Goal: Information Seeking & Learning: Learn about a topic

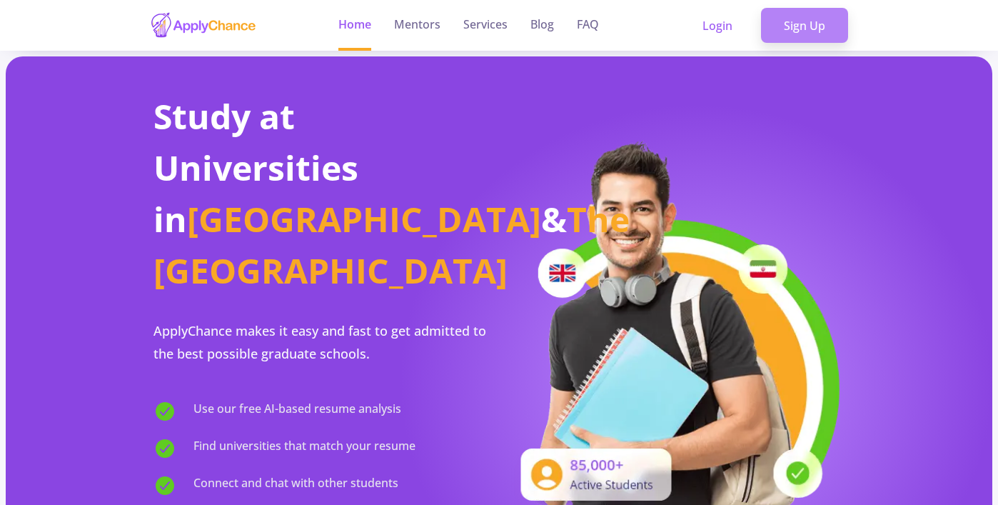
click at [810, 16] on link "Sign Up" at bounding box center [804, 26] width 87 height 36
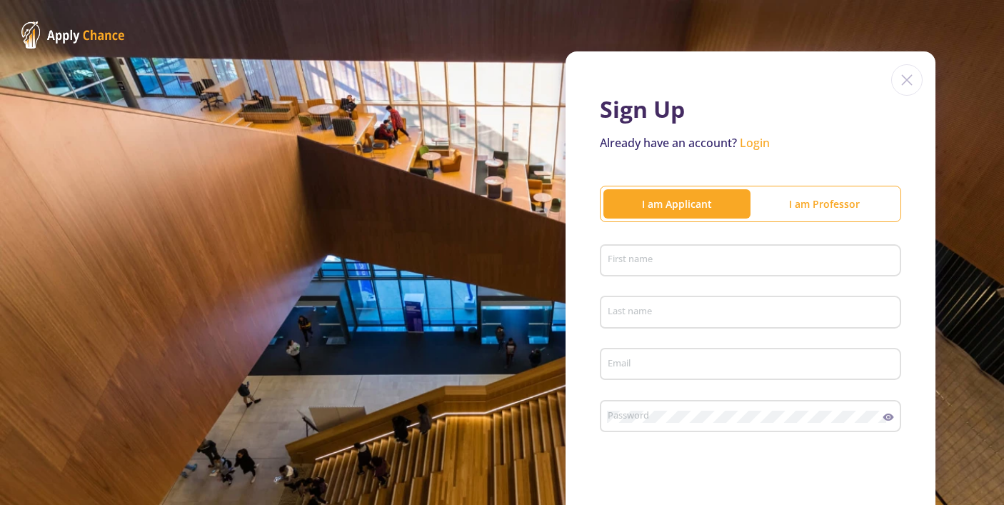
scroll to position [75, 0]
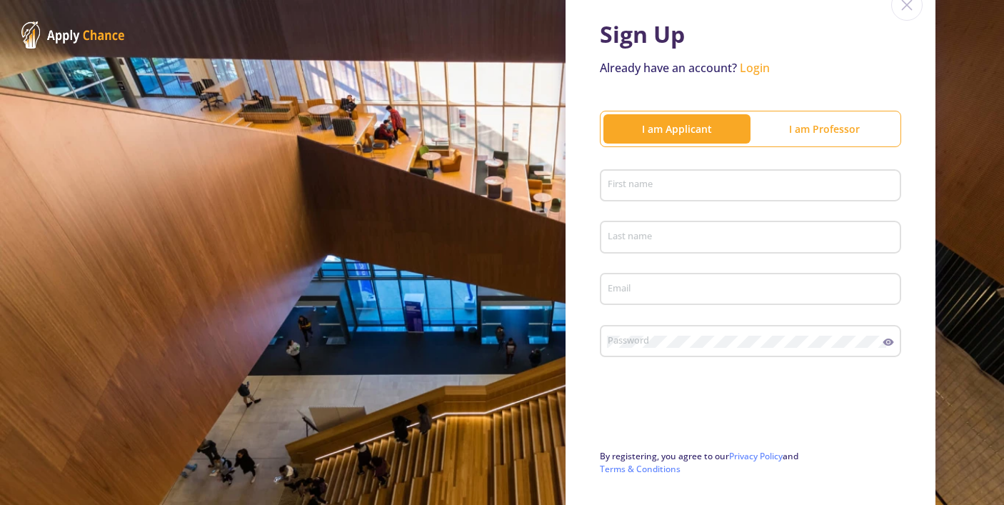
click at [735, 180] on input "First name" at bounding box center [752, 186] width 291 height 13
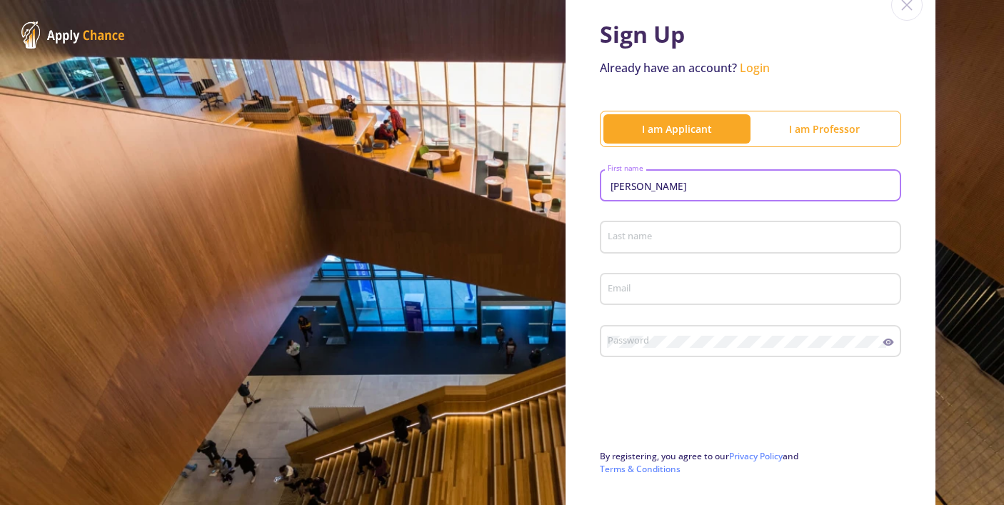
type input "[PERSON_NAME]"
click at [750, 243] on input "Last name" at bounding box center [752, 237] width 291 height 13
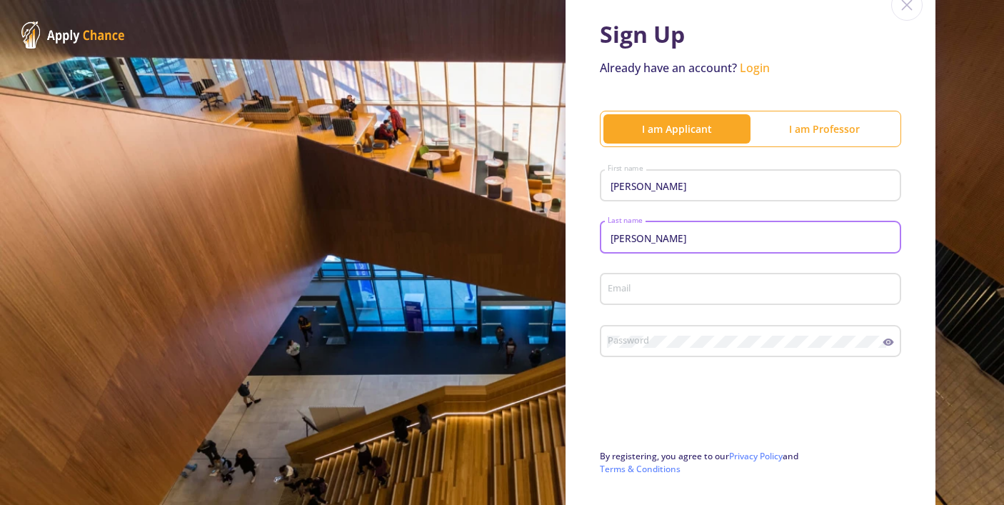
type input "[PERSON_NAME]"
click at [721, 293] on input "Email" at bounding box center [752, 289] width 291 height 13
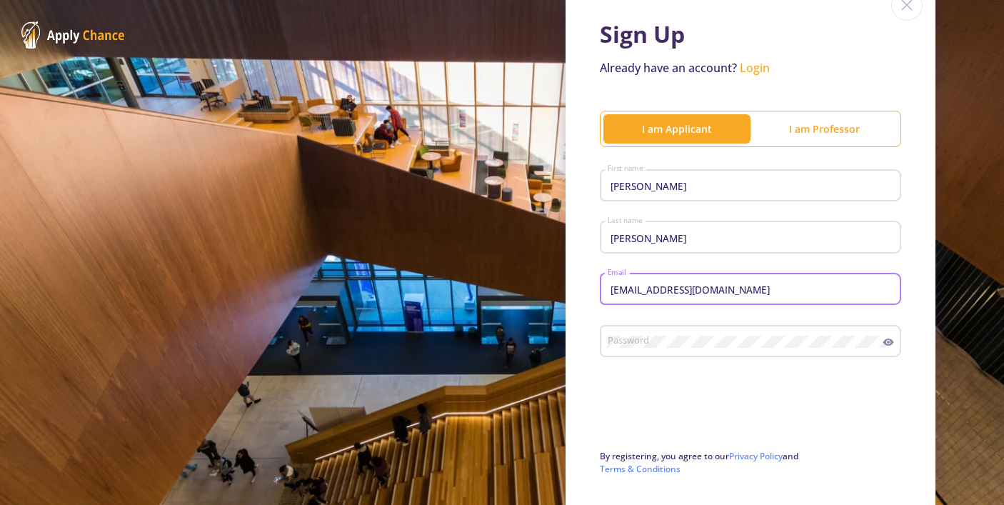
type input "[EMAIL_ADDRESS][DOMAIN_NAME]"
click at [712, 351] on div "Password" at bounding box center [745, 338] width 276 height 37
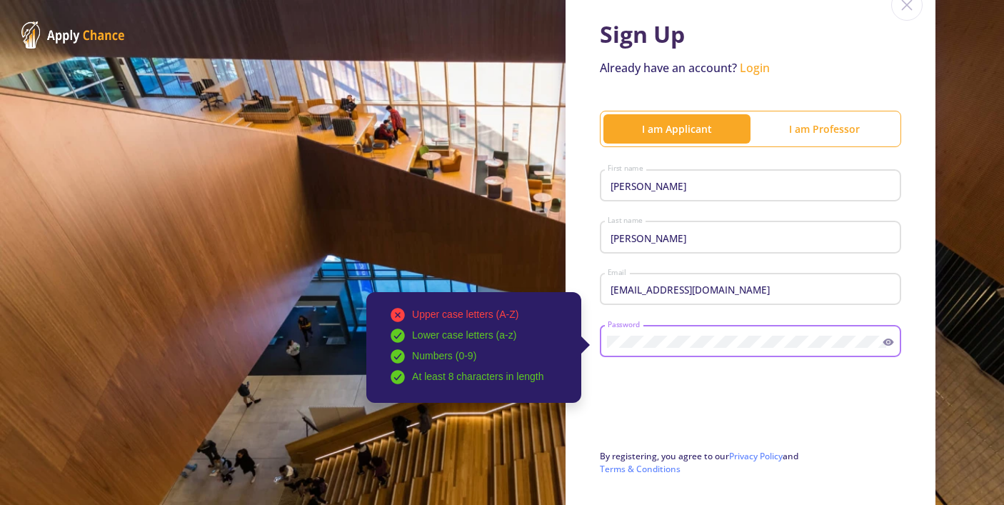
click at [658, 381] on form "[PERSON_NAME] First name [PERSON_NAME] Last name [EMAIL_ADDRESS][DOMAIN_NAME] E…" at bounding box center [750, 351] width 301 height 374
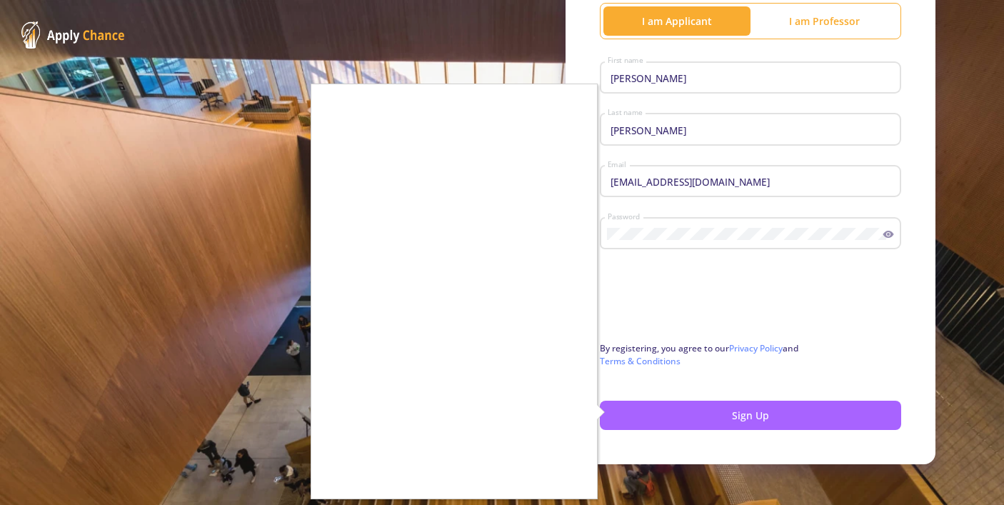
scroll to position [195, 0]
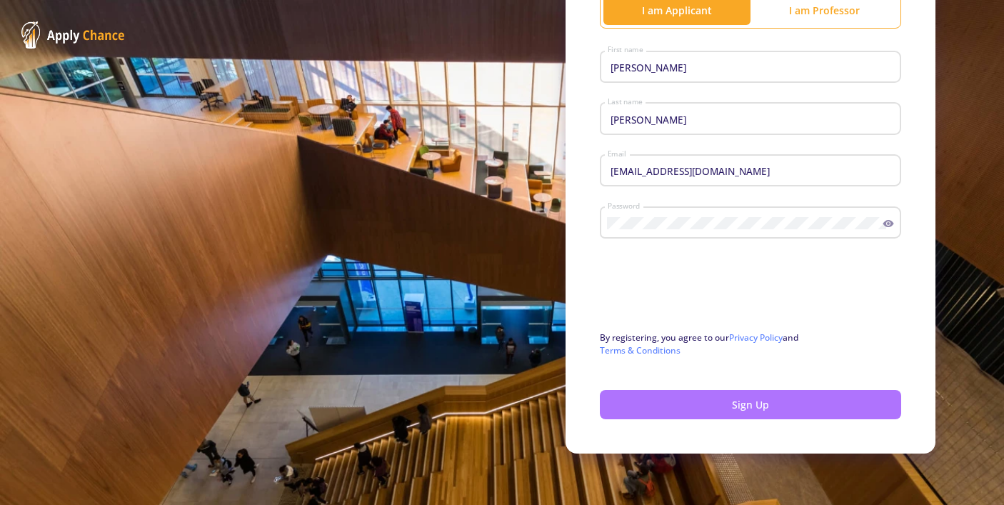
click at [647, 400] on button "Sign Up" at bounding box center [750, 404] width 301 height 29
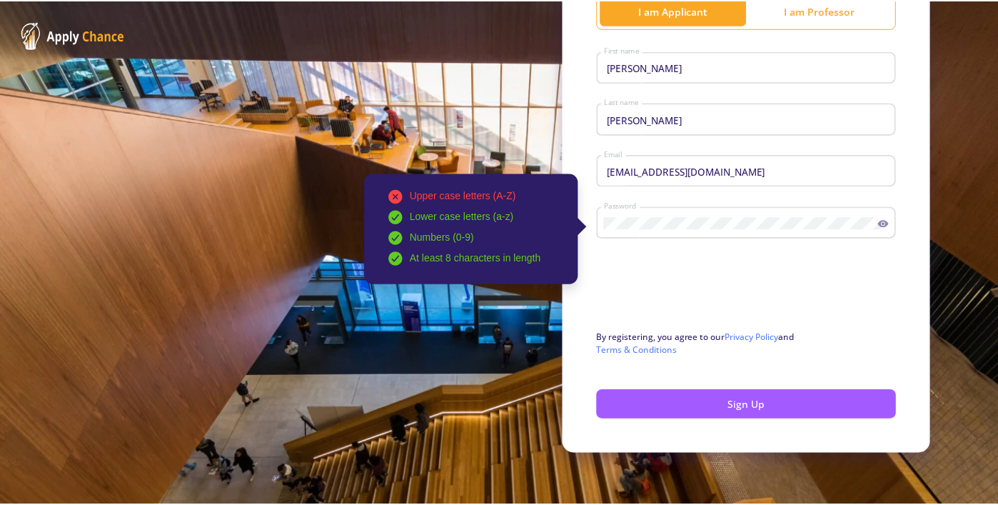
scroll to position [144, 0]
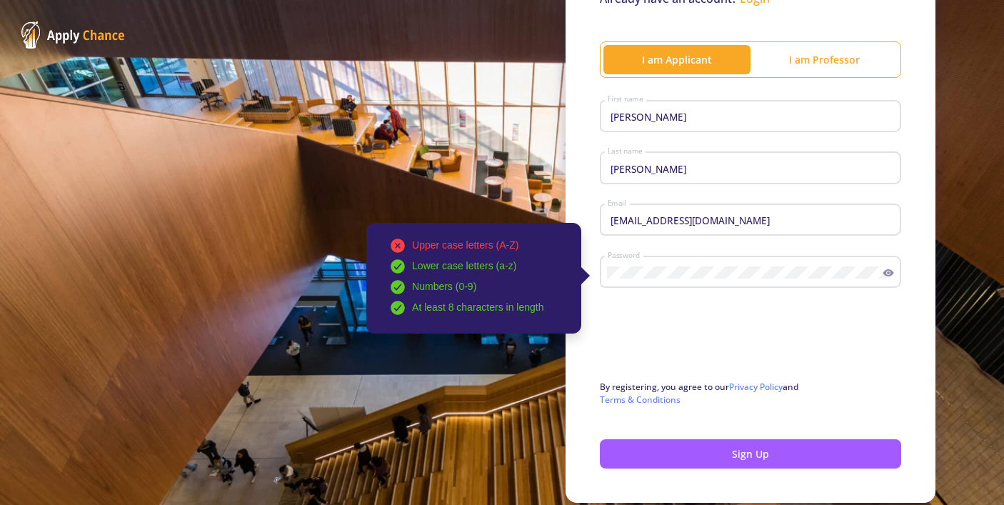
click at [883, 269] on icon at bounding box center [888, 272] width 11 height 11
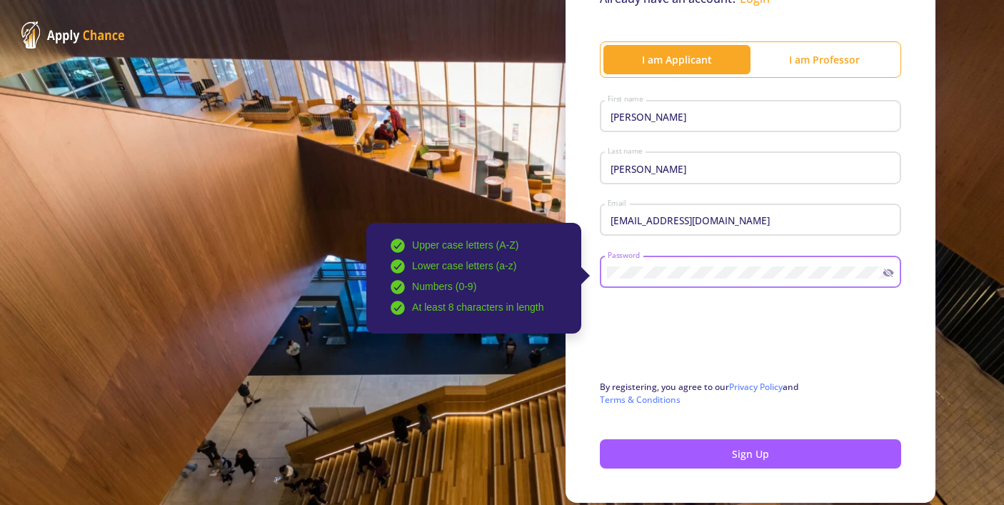
click at [693, 263] on div "Upper case letters (A-Z) Lower case letters (a-z) Numbers (0-9) At least 8 char…" at bounding box center [745, 269] width 276 height 37
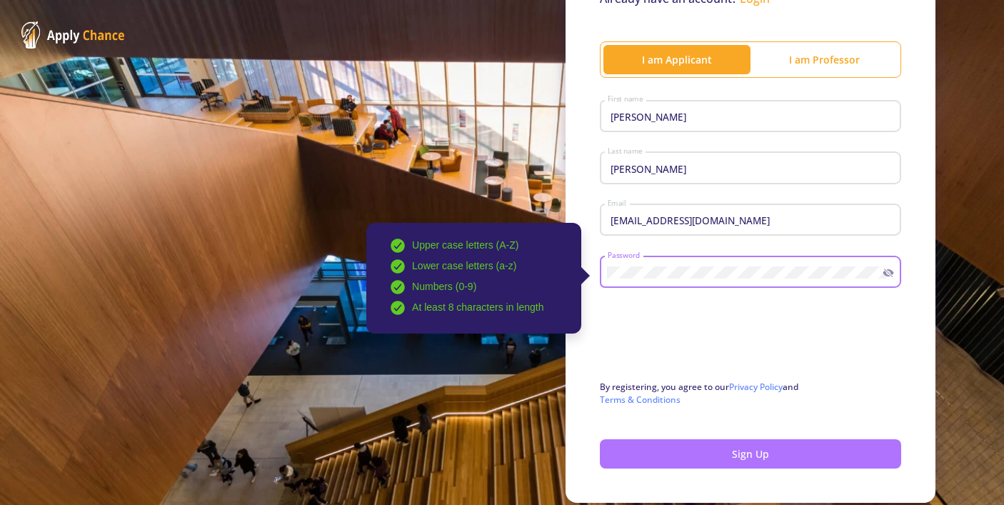
click at [686, 461] on button "Sign Up" at bounding box center [750, 453] width 301 height 29
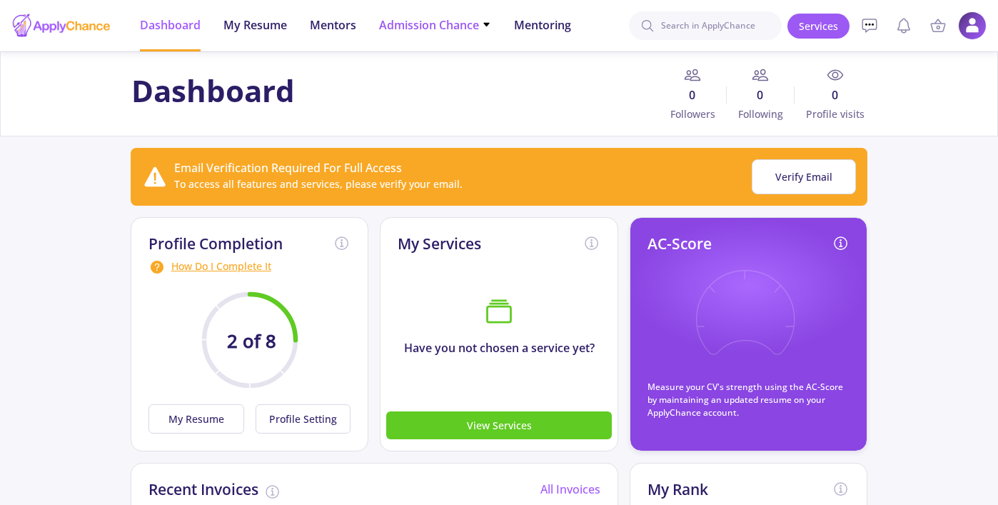
click at [483, 24] on icon at bounding box center [486, 24] width 9 height 9
click at [428, 21] on span "Admission Chance" at bounding box center [435, 24] width 112 height 17
click at [429, 21] on span "Admission Chance" at bounding box center [435, 24] width 112 height 17
click at [441, 79] on link "With Minimum Requirements" at bounding box center [463, 74] width 169 height 26
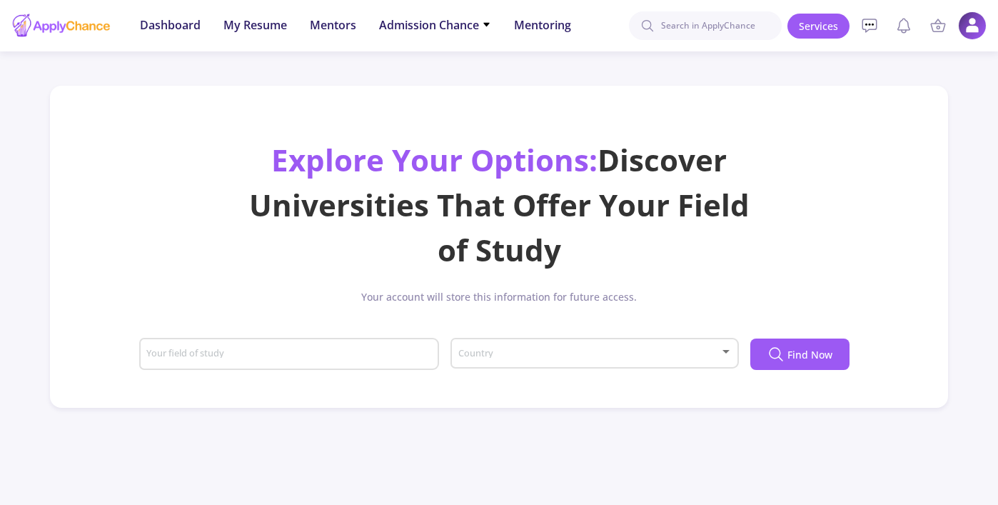
click at [380, 345] on div "Your field of study" at bounding box center [289, 351] width 286 height 37
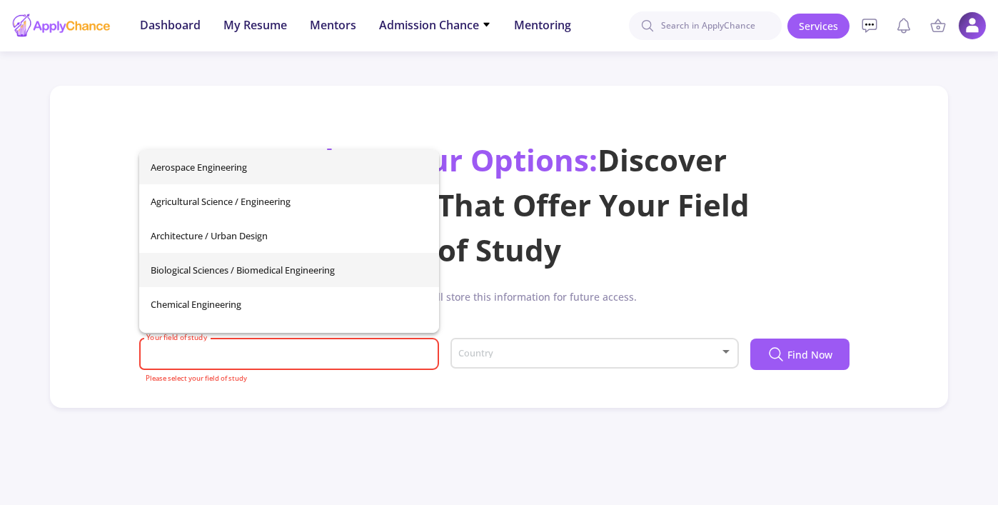
click at [231, 261] on span "Biological Sciences / Biomedical Engineering" at bounding box center [289, 270] width 277 height 34
type input "Biological Sciences / Biomedical Engineering"
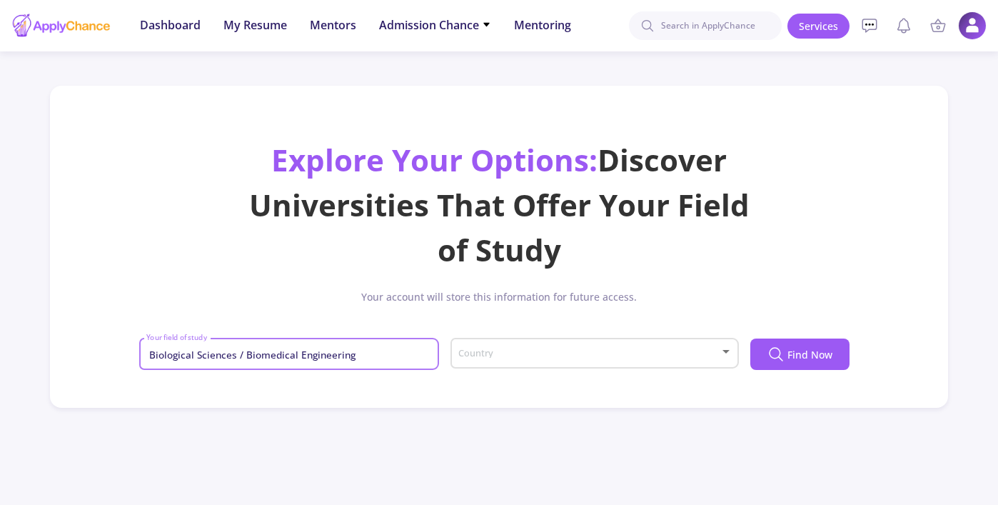
click at [498, 356] on span at bounding box center [590, 353] width 258 height 10
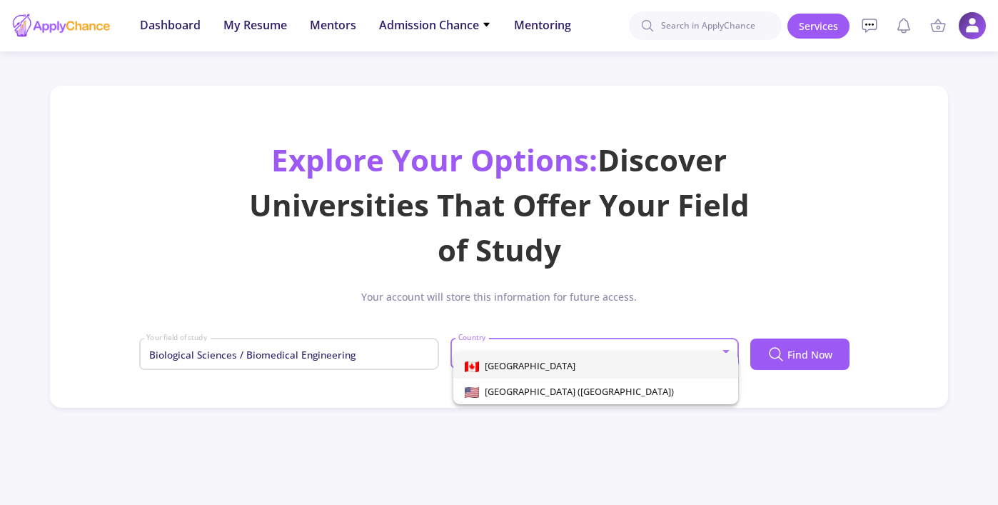
click at [501, 371] on span "[GEOGRAPHIC_DATA]" at bounding box center [527, 365] width 96 height 13
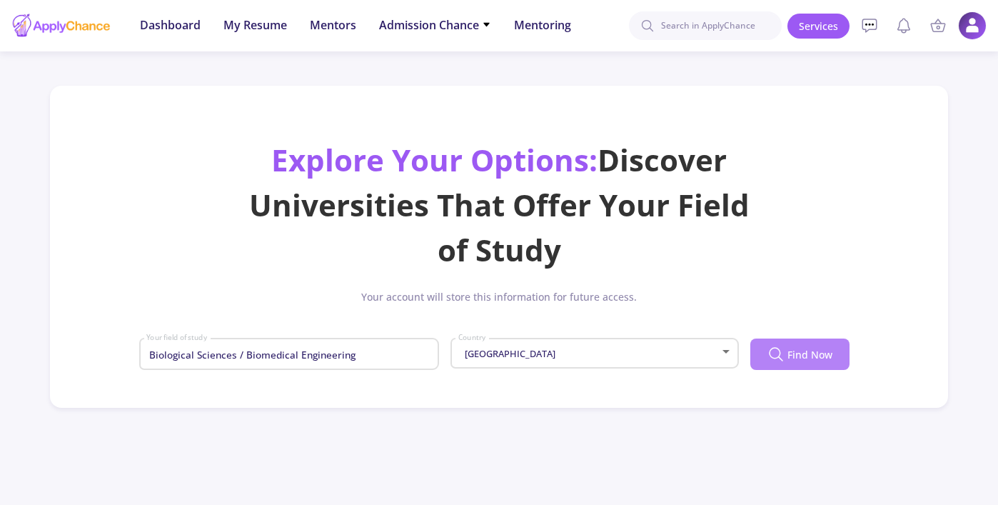
click at [780, 355] on icon at bounding box center [775, 353] width 11 height 11
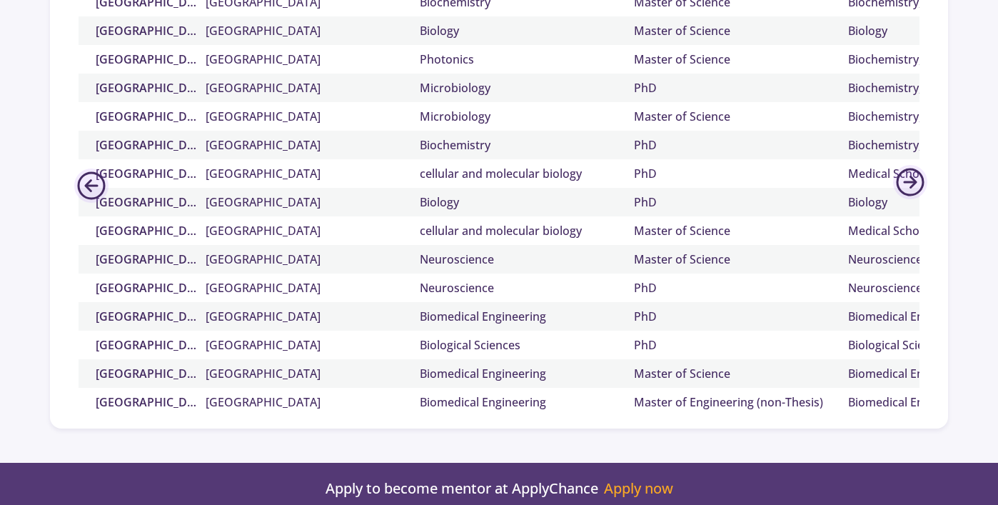
scroll to position [3864, 0]
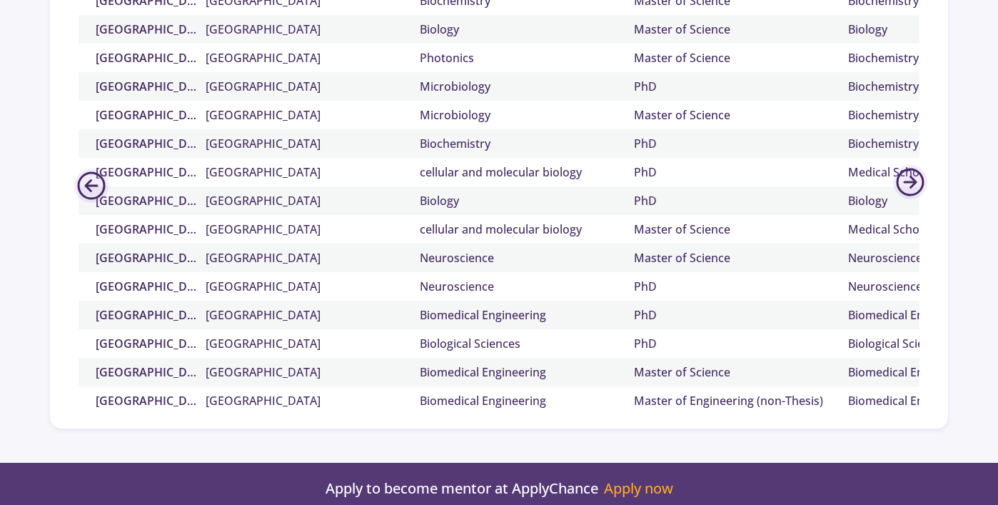
click at [239, 341] on link "[GEOGRAPHIC_DATA]" at bounding box center [313, 343] width 214 height 17
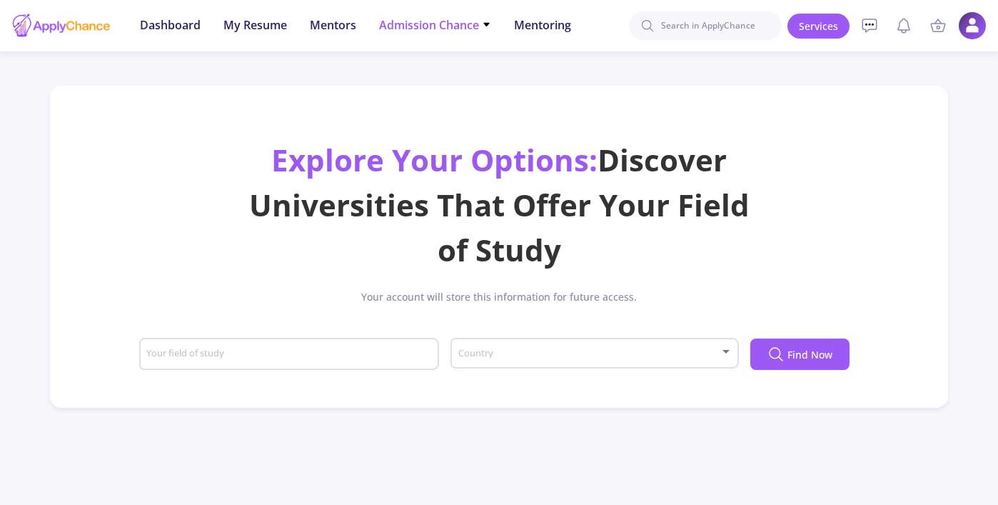
click at [443, 21] on span "Admission Chance" at bounding box center [435, 24] width 112 height 17
click at [433, 102] on link "Only My Chance of Admission" at bounding box center [463, 100] width 169 height 26
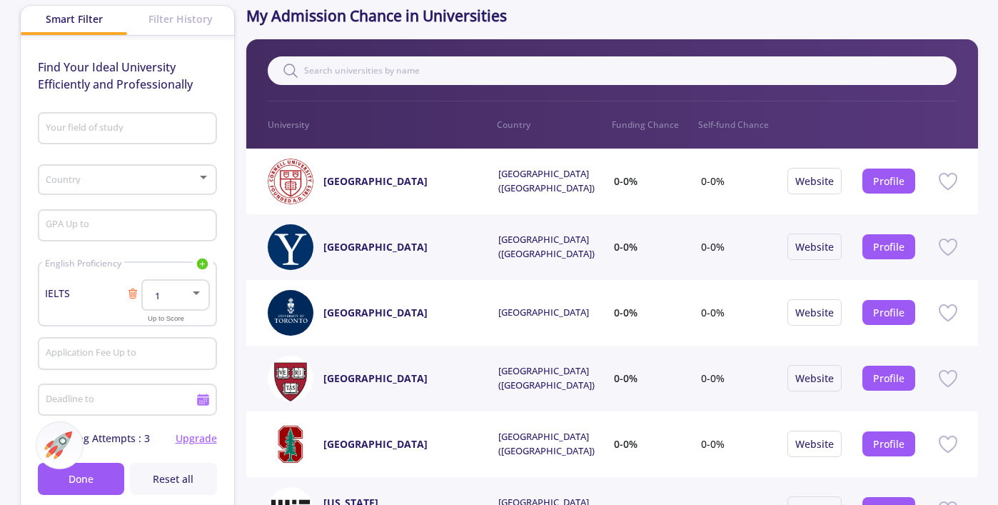
scroll to position [113, 0]
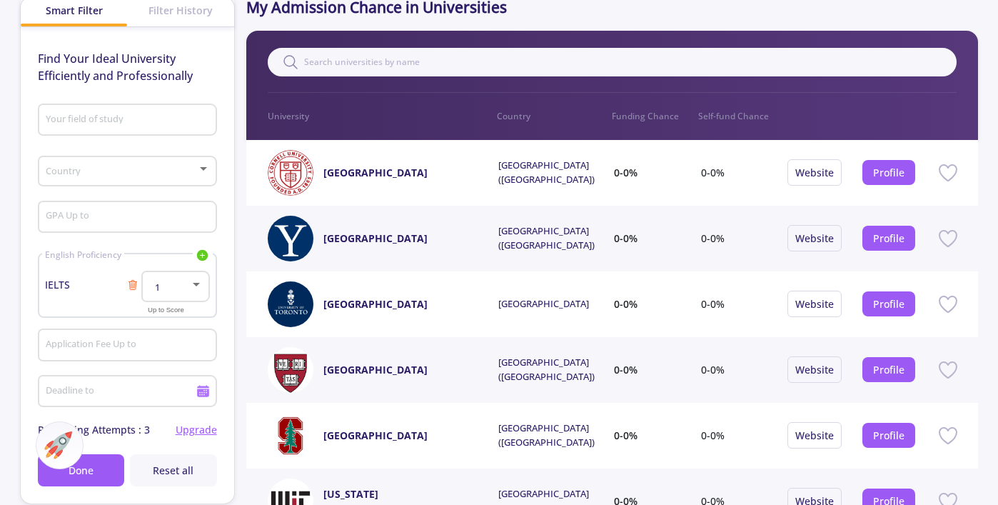
click at [171, 215] on input "GPA Up to" at bounding box center [129, 217] width 169 height 13
type input "3.67"
click at [134, 285] on icon at bounding box center [132, 284] width 11 height 11
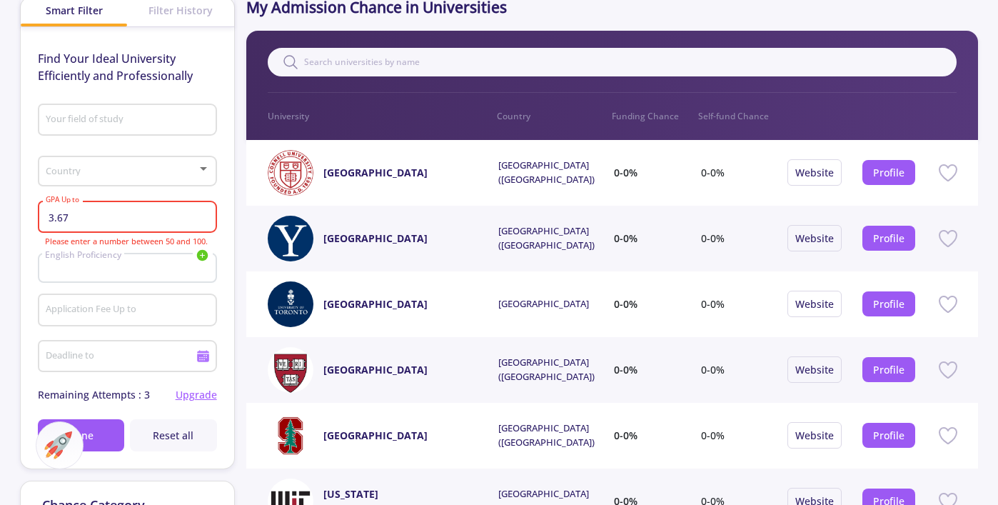
click at [160, 226] on div "3.67 GPA Up to" at bounding box center [127, 214] width 165 height 37
drag, startPoint x: 158, startPoint y: 222, endPoint x: 43, endPoint y: 222, distance: 115.0
click at [43, 222] on div "3.67 GPA Up to" at bounding box center [127, 214] width 179 height 37
type input "90"
click at [91, 282] on div "English Proficiency IELTS TOEFL Duolingo PTE" at bounding box center [127, 268] width 179 height 30
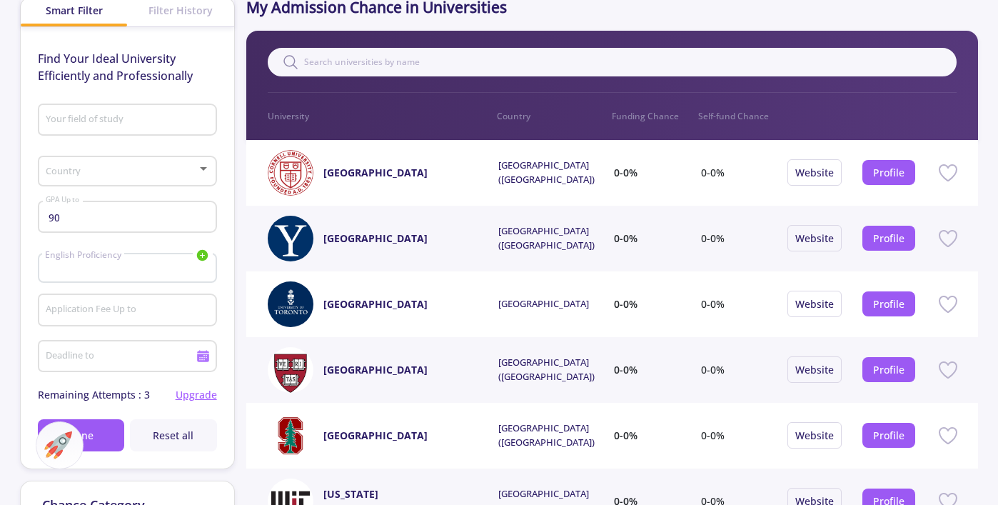
click at [94, 276] on div at bounding box center [127, 274] width 165 height 6
click at [97, 308] on input "Application Fee Up to" at bounding box center [129, 310] width 169 height 13
click at [200, 255] on icon at bounding box center [202, 255] width 11 height 11
click at [38, 303] on div "Application Fee Up to" at bounding box center [127, 306] width 179 height 37
click at [114, 360] on input "Deadline to" at bounding box center [122, 357] width 155 height 13
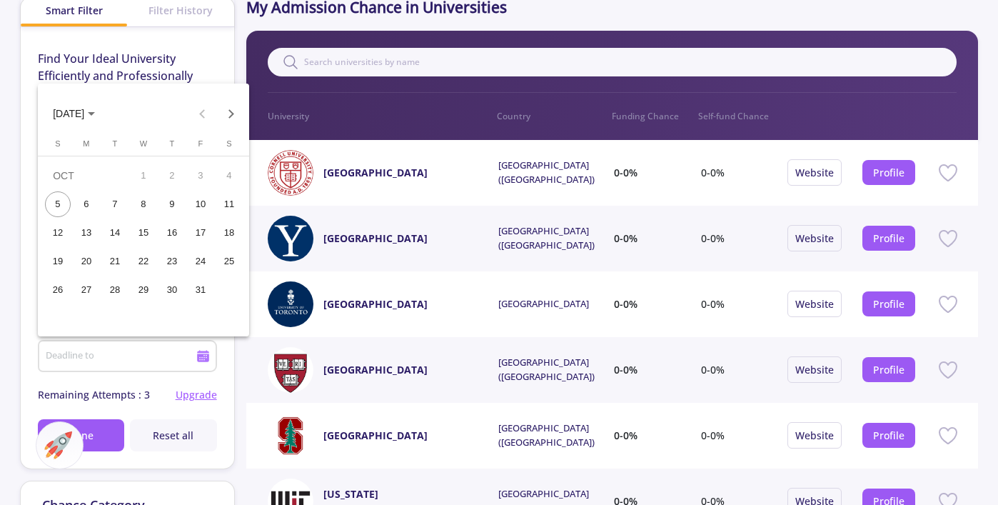
click at [131, 374] on div at bounding box center [499, 252] width 998 height 505
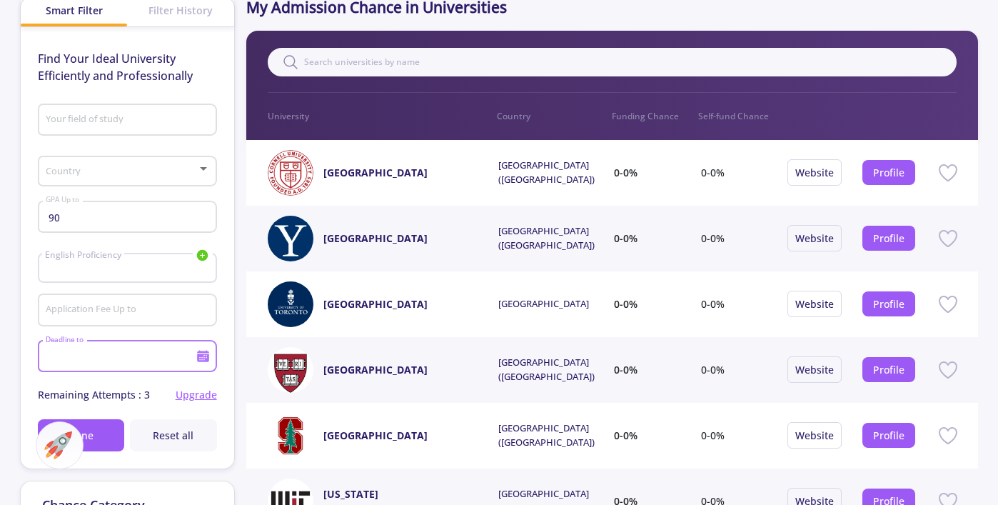
scroll to position [173, 0]
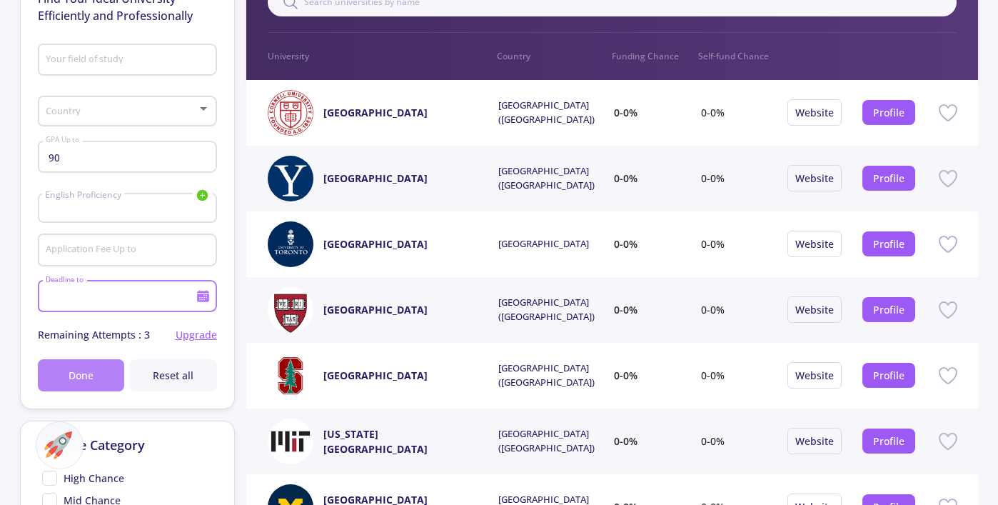
click at [106, 377] on button "Done" at bounding box center [81, 375] width 86 height 32
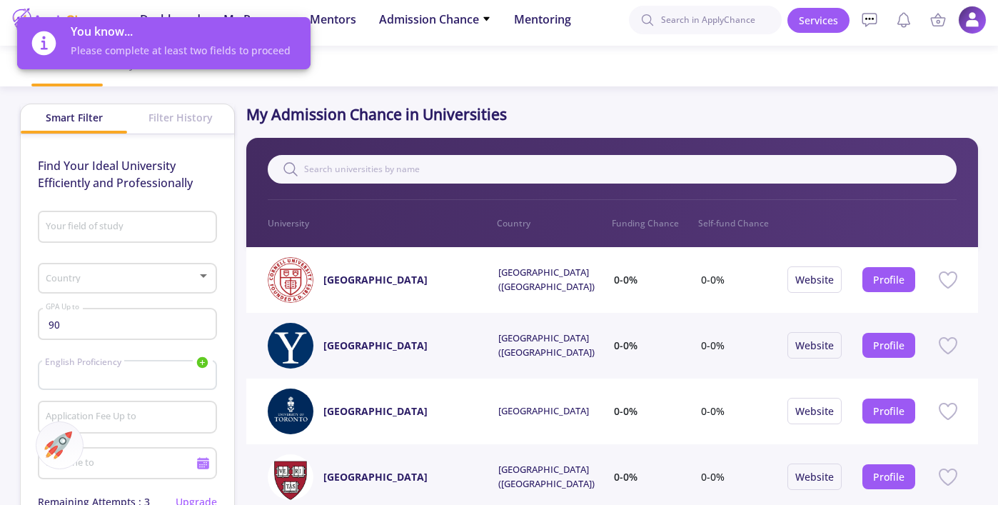
scroll to position [6, 0]
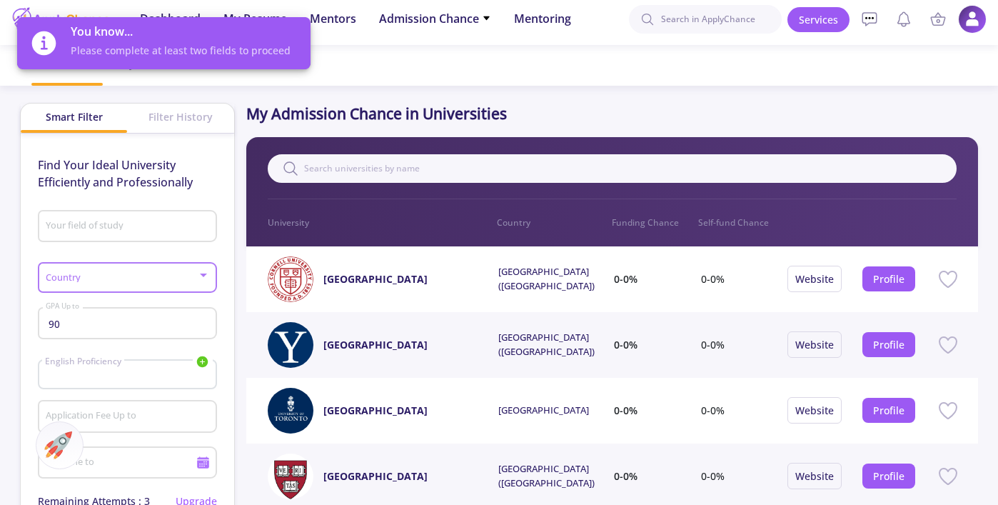
click at [128, 282] on span at bounding box center [123, 278] width 149 height 10
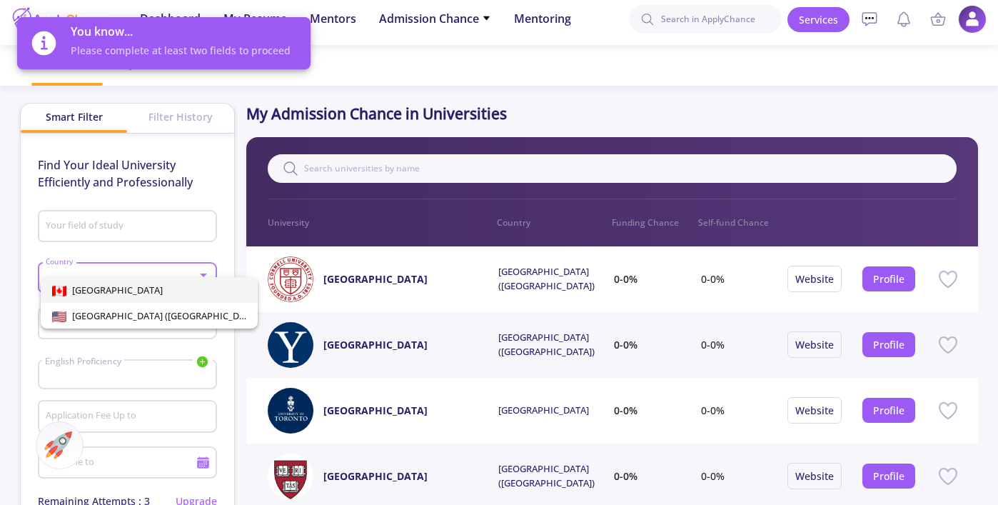
click at [129, 296] on span "[GEOGRAPHIC_DATA]" at bounding box center [149, 290] width 194 height 26
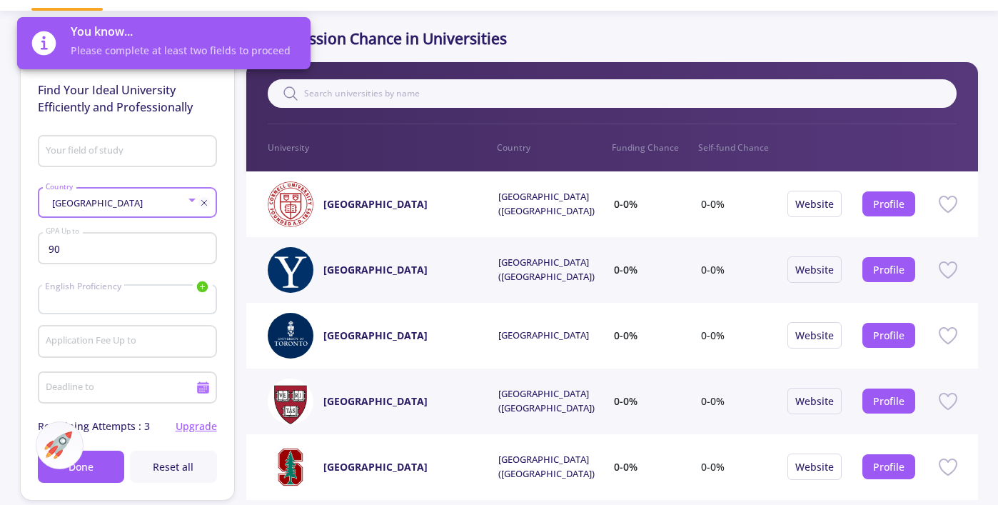
scroll to position [74, 0]
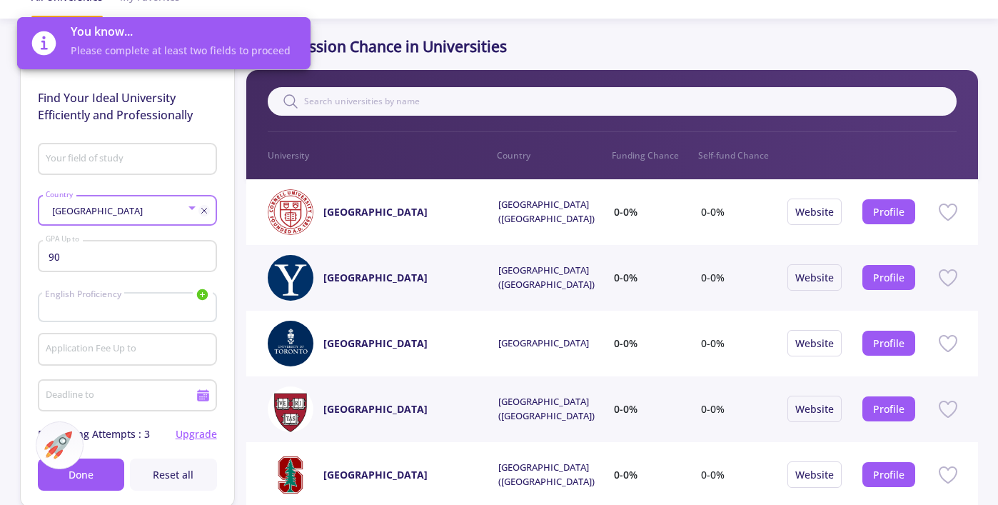
click at [133, 158] on input "Your field of study" at bounding box center [129, 160] width 169 height 13
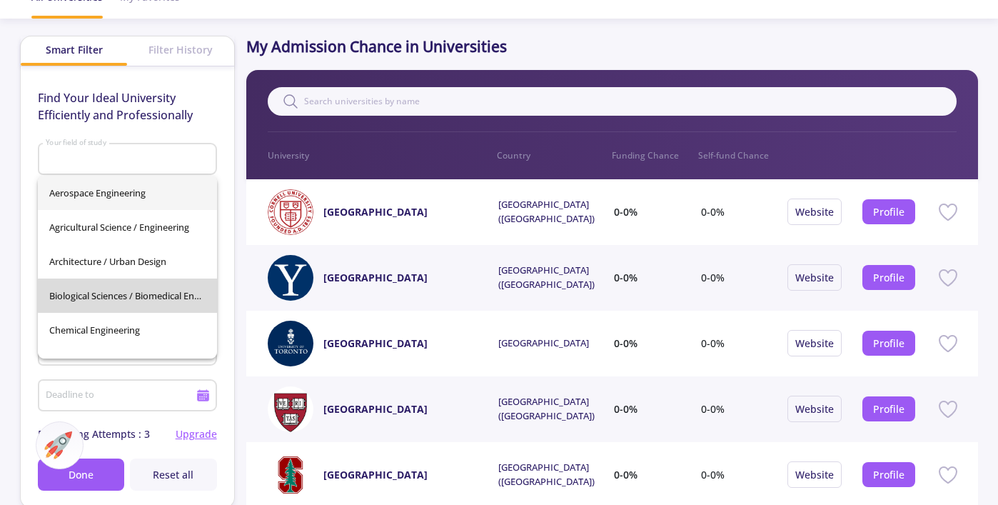
click at [136, 296] on span "Biological Sciences / Biomedical Engineering" at bounding box center [127, 295] width 156 height 34
type input "Biological Sciences / Biomedical Engineering"
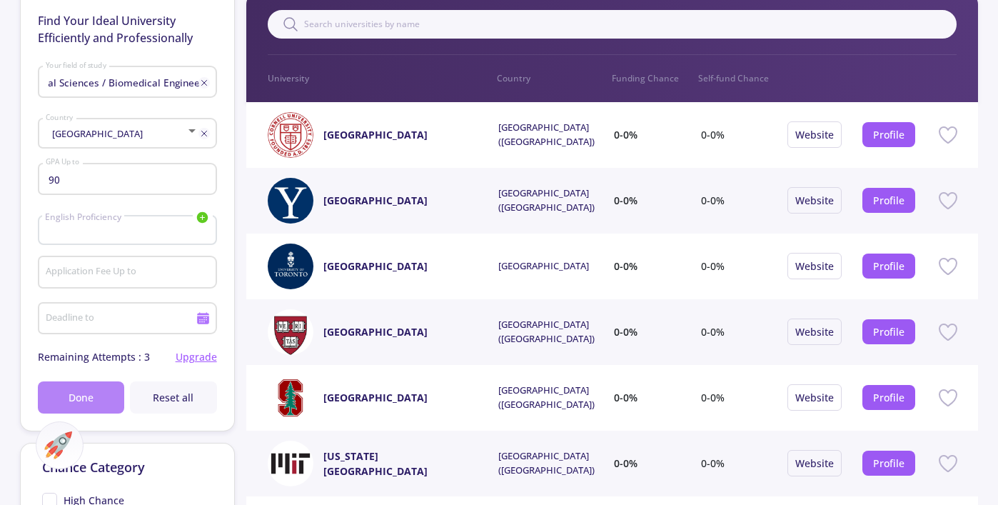
scroll to position [0, 0]
click at [88, 401] on span "Done" at bounding box center [81, 397] width 25 height 15
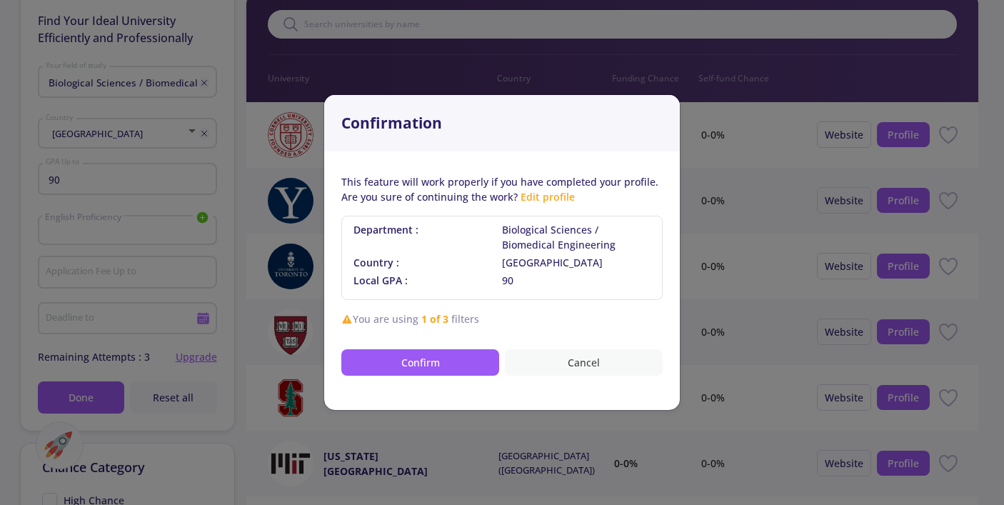
click at [555, 363] on button "Cancel" at bounding box center [584, 362] width 158 height 26
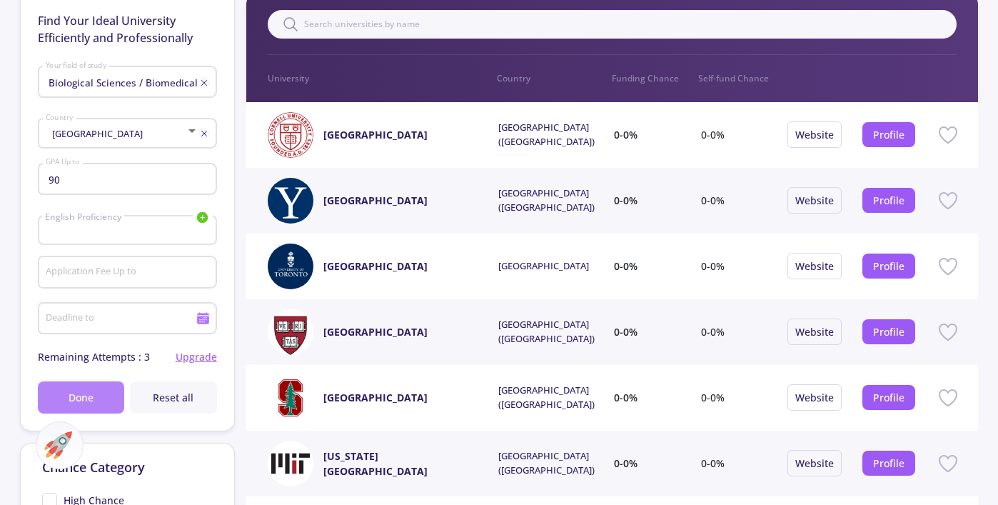
click at [75, 396] on span "Done" at bounding box center [81, 397] width 25 height 15
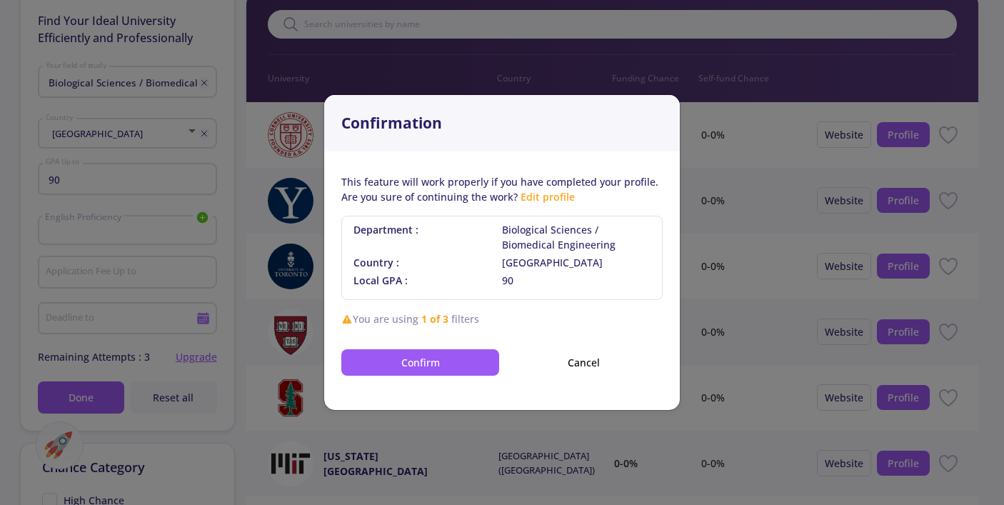
click at [528, 226] on span "Biological Sciences / Biomedical Engineering" at bounding box center [576, 237] width 149 height 30
click at [428, 364] on button "Confirm" at bounding box center [420, 362] width 158 height 26
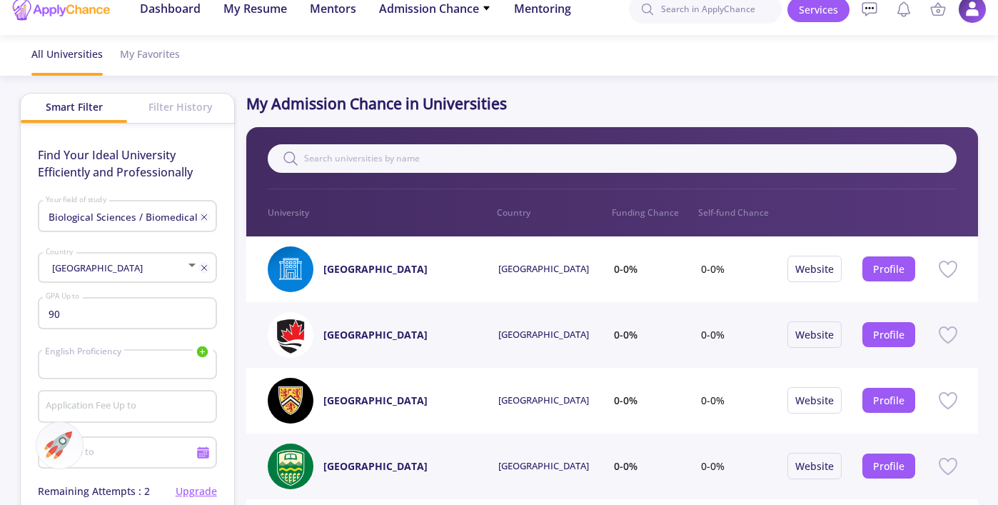
scroll to position [14, 0]
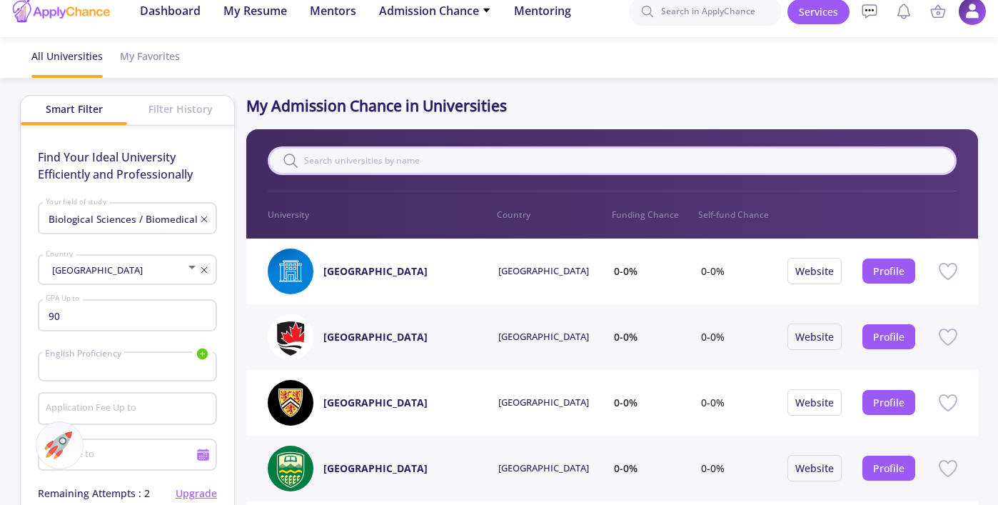
click at [328, 158] on input "text" at bounding box center [612, 160] width 689 height 29
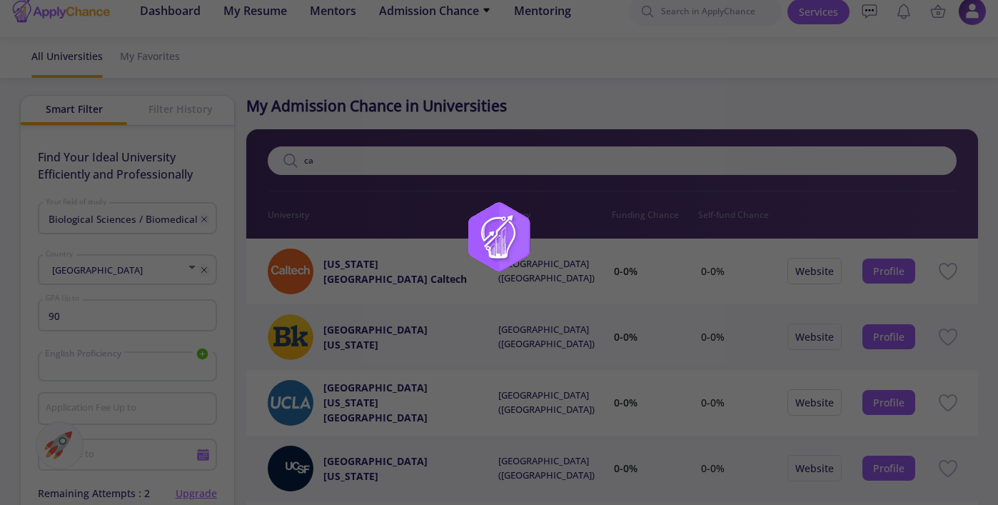
type input "c"
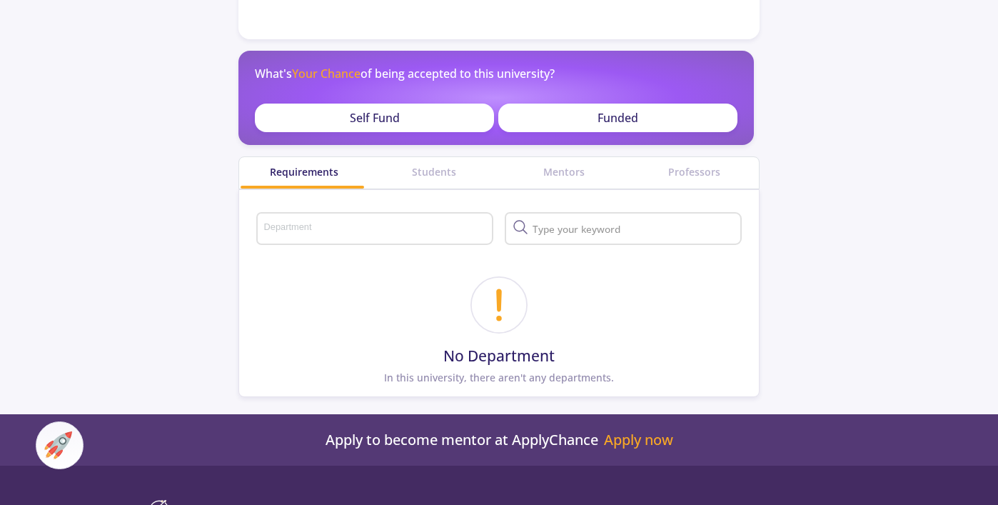
scroll to position [300, 0]
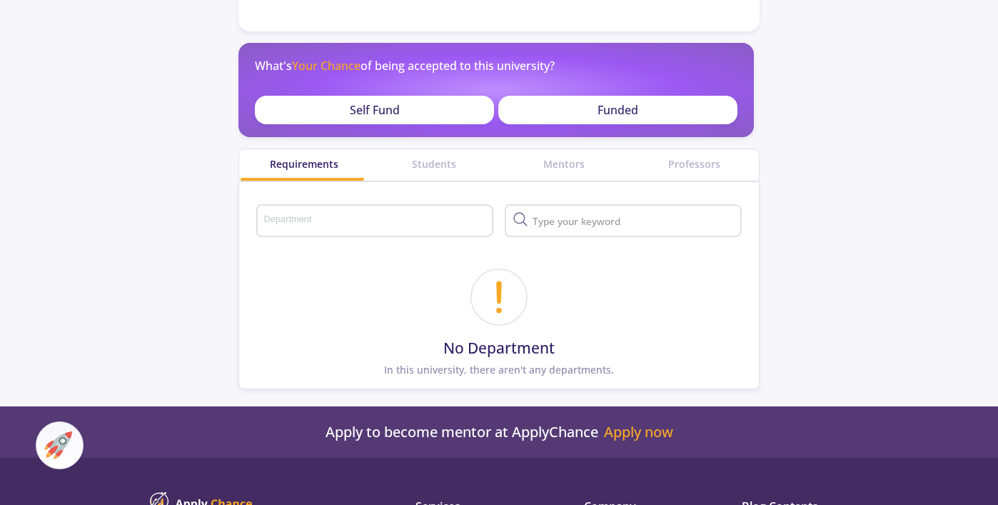
click at [468, 222] on input "Department" at bounding box center [376, 221] width 227 height 13
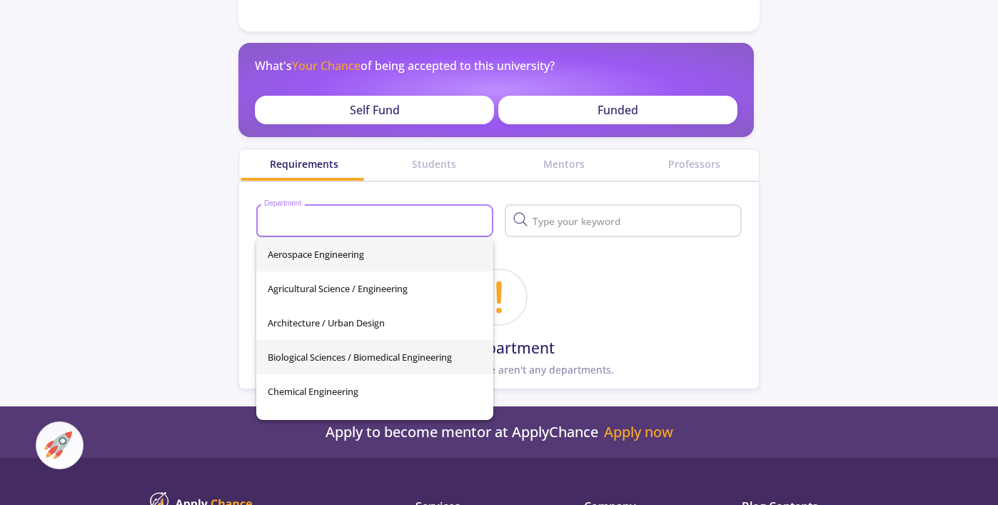
click at [431, 355] on span "Biological Sciences / Biomedical Engineering" at bounding box center [375, 357] width 215 height 34
type input "Biological Sciences / Biomedical Engineering"
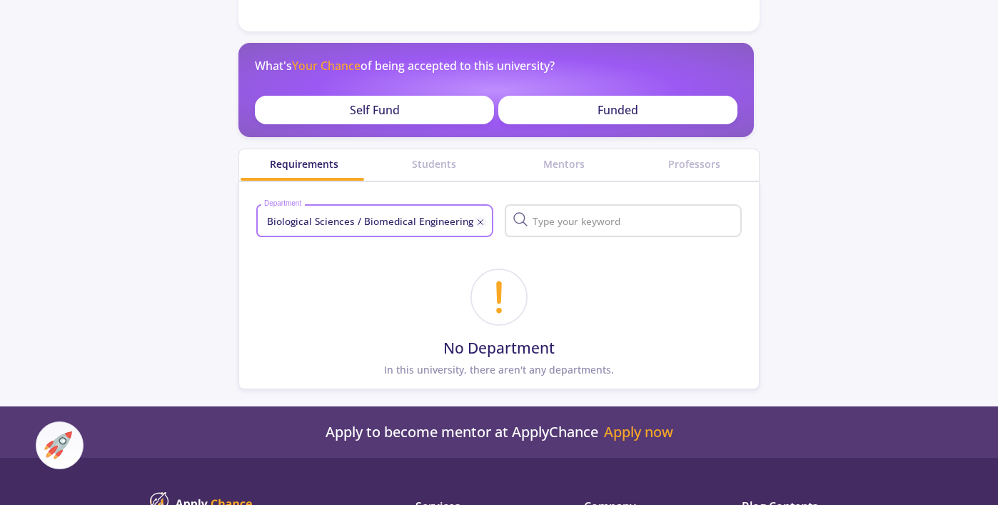
click at [568, 215] on input "text" at bounding box center [634, 221] width 210 height 13
type input "B"
click at [588, 307] on div "No Department In this university, there aren't any departments." at bounding box center [499, 320] width 520 height 138
click at [479, 223] on icon at bounding box center [480, 221] width 11 height 11
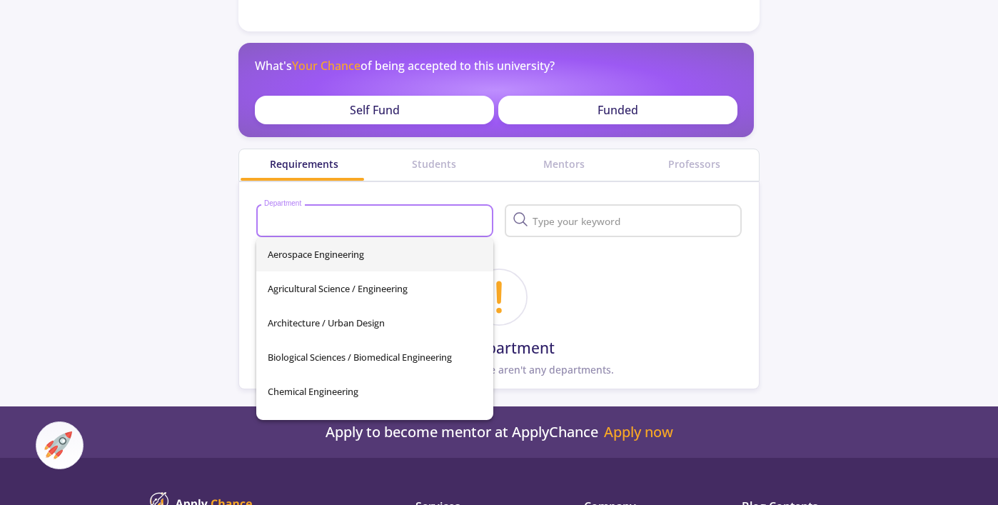
click at [614, 312] on div "No Department In this university, there aren't any departments." at bounding box center [499, 320] width 520 height 138
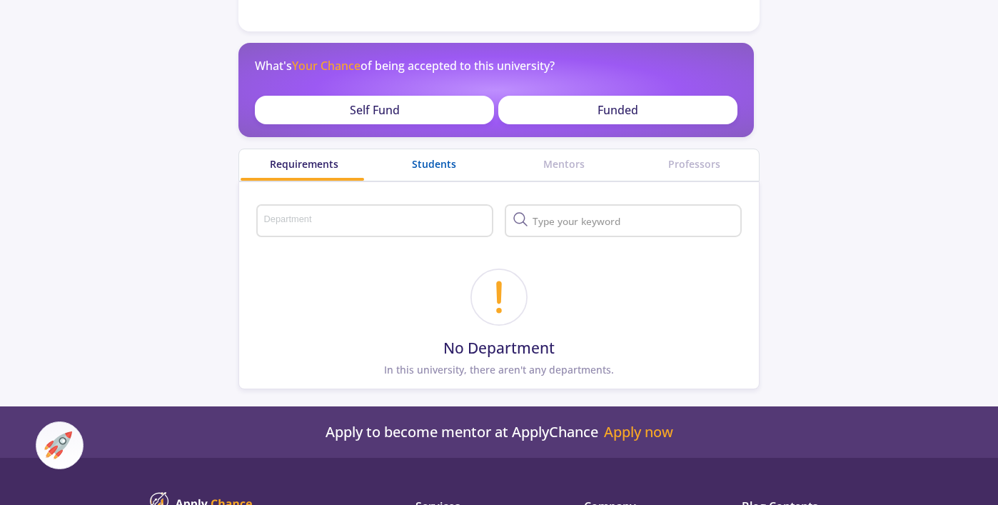
click at [425, 164] on div "Students" at bounding box center [434, 163] width 130 height 15
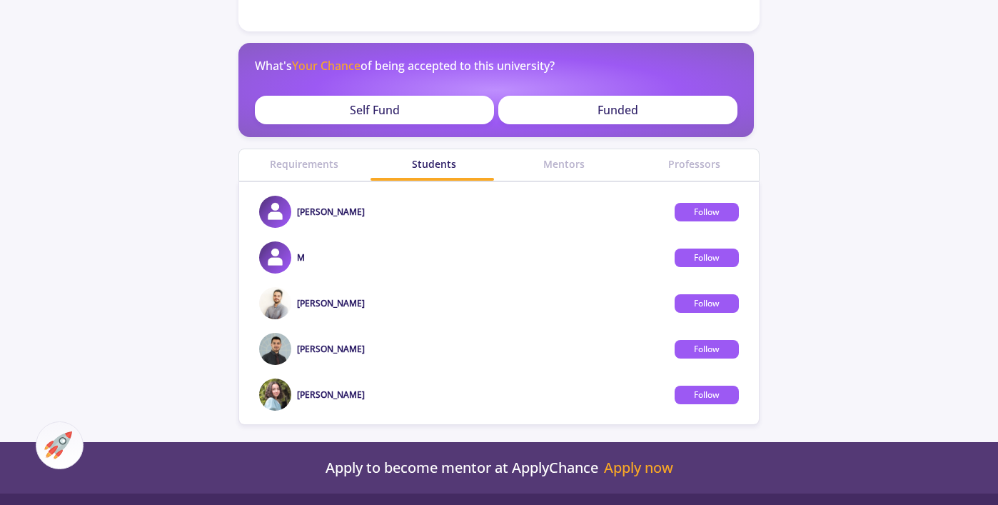
click at [528, 172] on div "Mentors" at bounding box center [564, 164] width 130 height 31
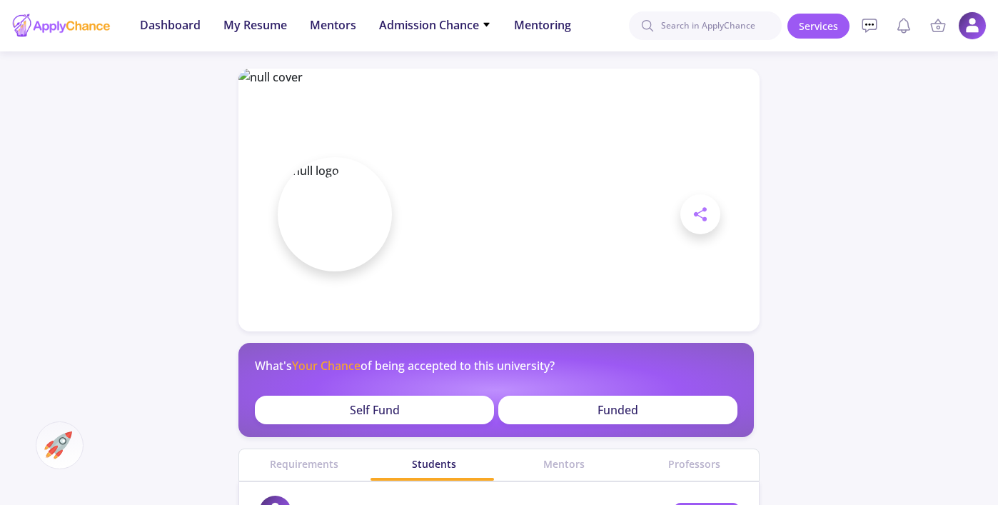
click at [323, 366] on span "Your Chance" at bounding box center [326, 366] width 69 height 16
click at [357, 417] on p "Self Fund" at bounding box center [375, 409] width 50 height 17
click at [321, 403] on div "Self Fund" at bounding box center [374, 410] width 239 height 29
